Goal: Transaction & Acquisition: Purchase product/service

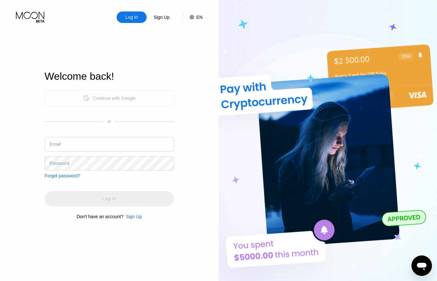
click at [101, 97] on div "Continue with Google" at bounding box center [114, 98] width 43 height 5
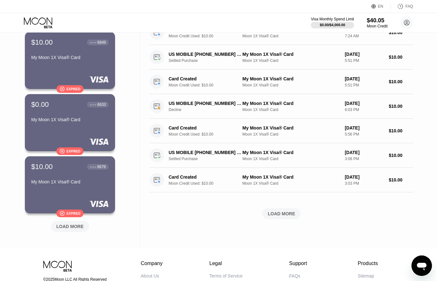
scroll to position [172, 0]
click at [72, 229] on div "LOAD MORE" at bounding box center [69, 227] width 27 height 6
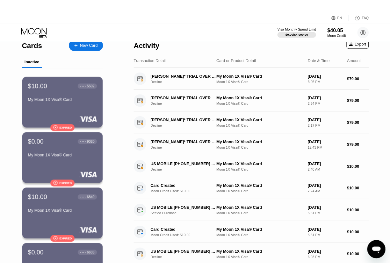
scroll to position [0, 0]
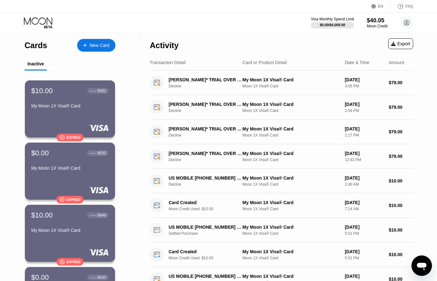
click at [90, 44] on div "New Card" at bounding box center [99, 45] width 20 height 5
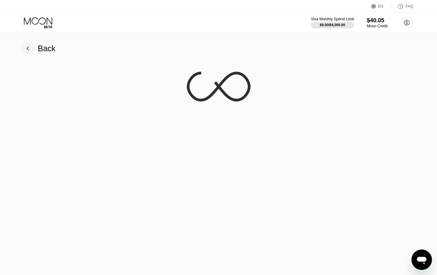
click at [294, 113] on div at bounding box center [218, 87] width 423 height 64
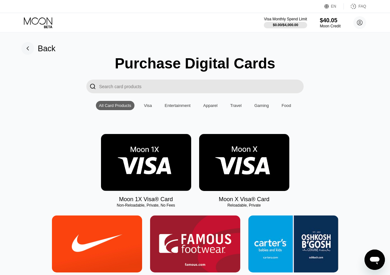
scroll to position [31, 0]
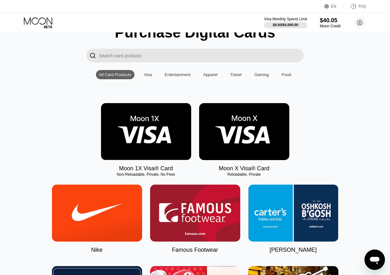
click at [328, 21] on div "$40.05" at bounding box center [329, 20] width 21 height 7
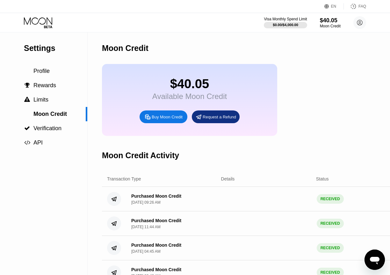
click at [42, 26] on icon at bounding box center [39, 22] width 30 height 11
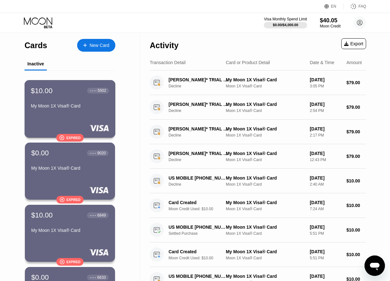
click at [60, 93] on div "$10.00 ● ● ● ● 5502" at bounding box center [70, 90] width 78 height 8
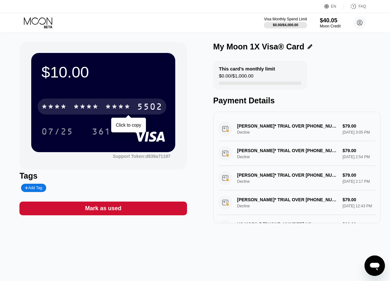
click at [116, 104] on div "* * * *" at bounding box center [117, 107] width 25 height 10
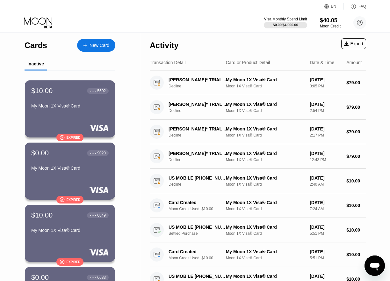
click at [95, 37] on div "Cards New Card" at bounding box center [70, 43] width 91 height 22
click at [93, 41] on div "New Card" at bounding box center [96, 45] width 38 height 13
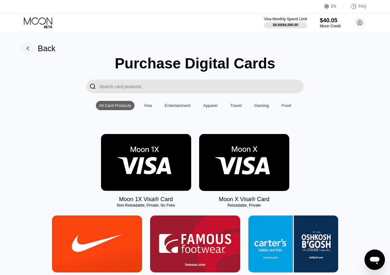
click at [150, 146] on img at bounding box center [146, 162] width 90 height 57
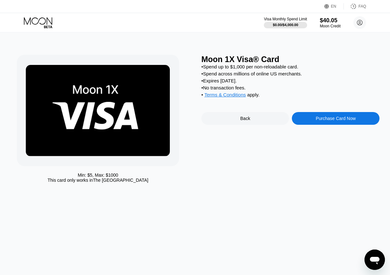
click at [319, 125] on div "Purchase Card Now" at bounding box center [336, 118] width 88 height 13
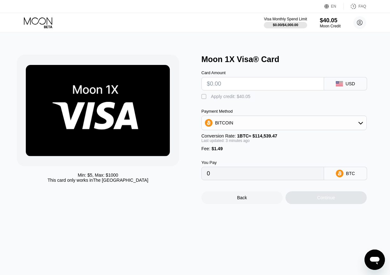
click at [244, 84] on input "text" at bounding box center [263, 83] width 112 height 13
type input "$1"
type input "0.00002175"
type input "$5"
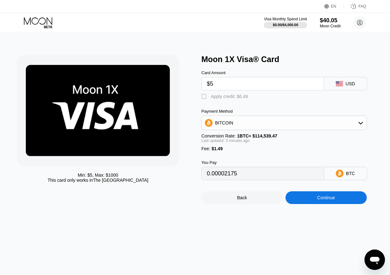
type input "0.00005669"
type input "$4"
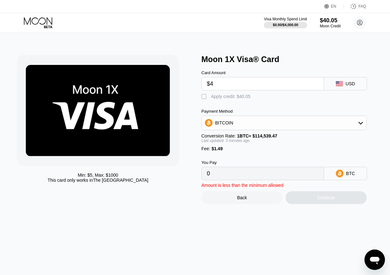
type input "0.00004796"
click at [279, 70] on div "Card Amount USD" at bounding box center [290, 77] width 178 height 26
type input "0"
click at [49, 26] on icon at bounding box center [48, 26] width 8 height 3
